Goal: Navigation & Orientation: Go to known website

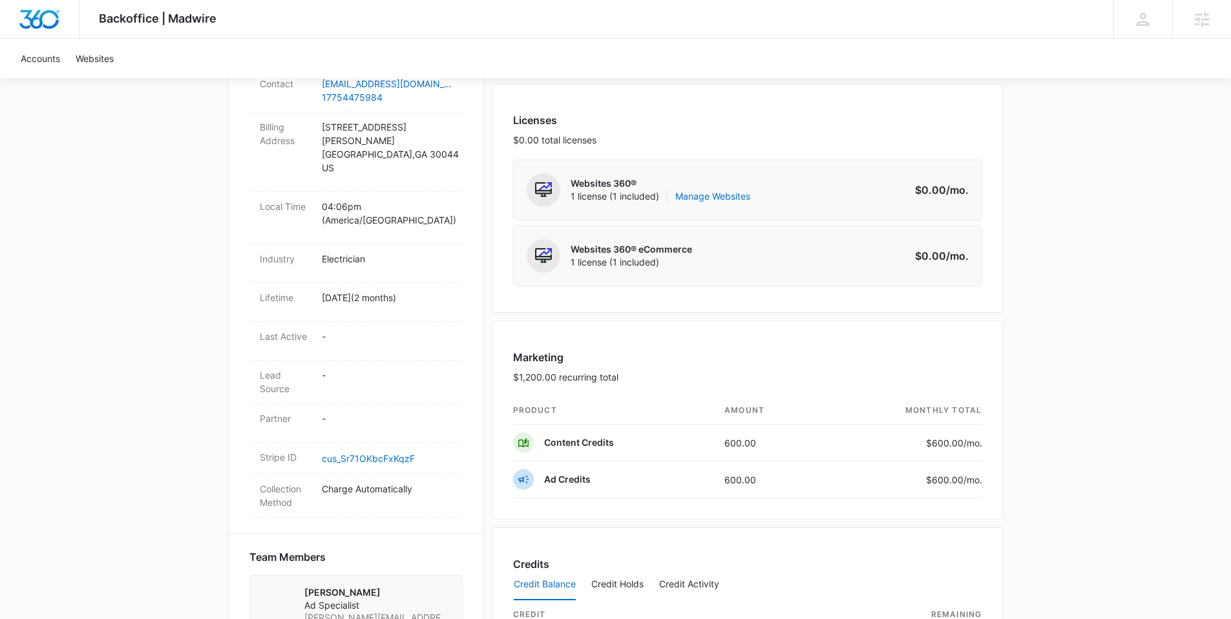
scroll to position [489, 0]
